Goal: Transaction & Acquisition: Download file/media

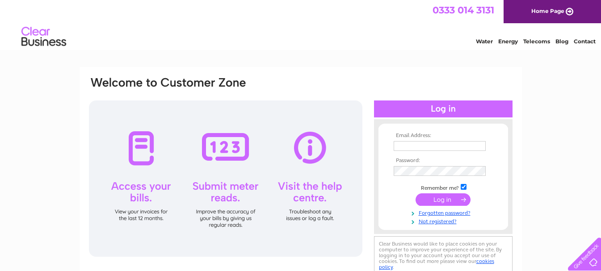
click at [422, 145] on input "text" at bounding box center [440, 146] width 92 height 10
type input "accounts@dohertyandlafferty.co.uk"
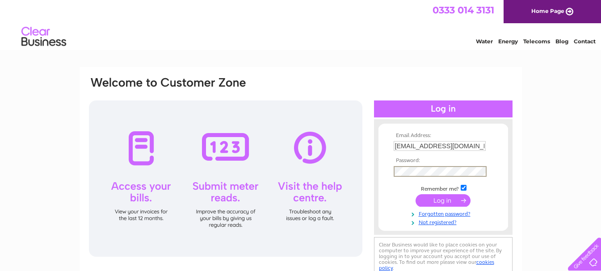
click at [416, 194] on input "submit" at bounding box center [443, 200] width 55 height 13
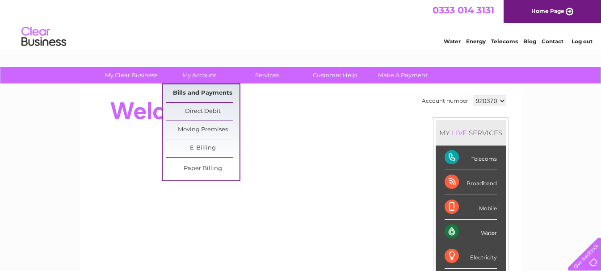
click at [210, 91] on link "Bills and Payments" at bounding box center [203, 93] width 74 height 18
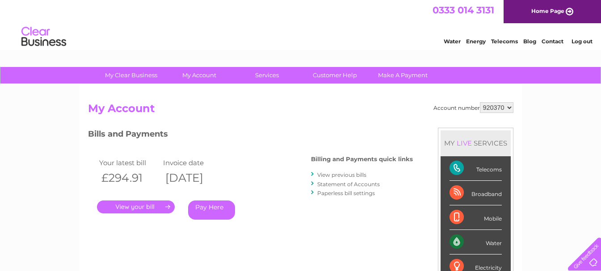
click at [153, 211] on link "." at bounding box center [136, 207] width 78 height 13
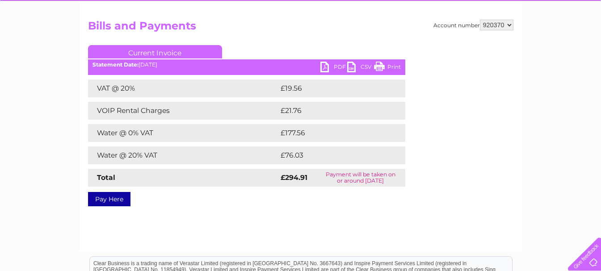
scroll to position [89, 0]
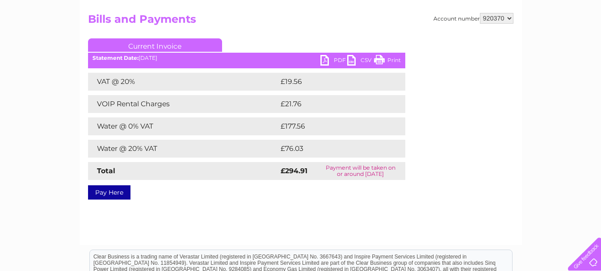
click at [329, 66] on link "PDF" at bounding box center [334, 61] width 27 height 13
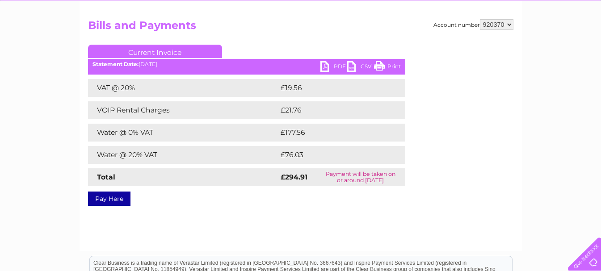
scroll to position [45, 0]
